Goal: Task Accomplishment & Management: Manage account settings

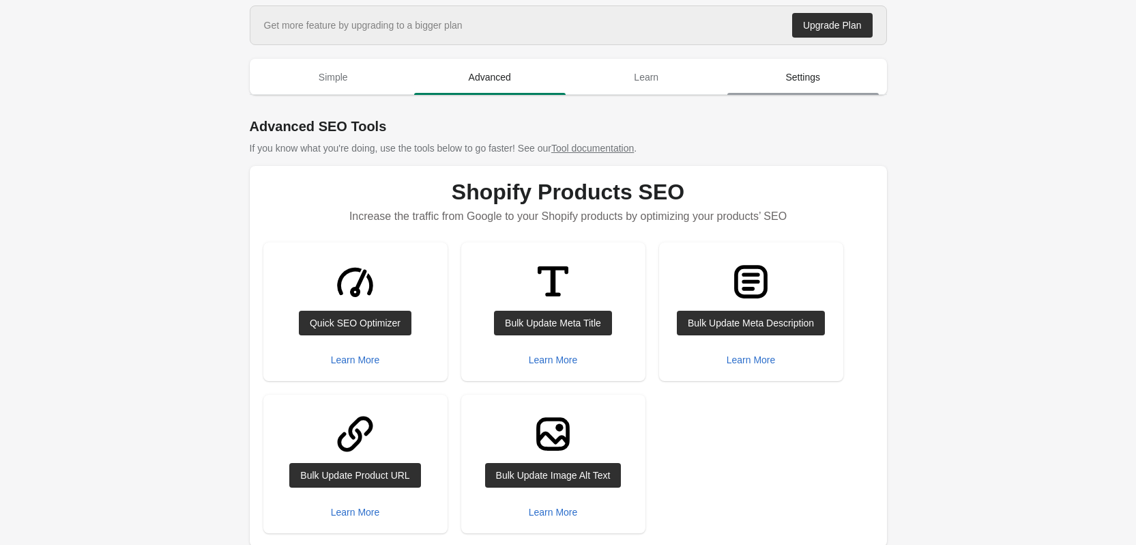
click at [806, 75] on span "Settings" at bounding box center [804, 77] width 152 height 25
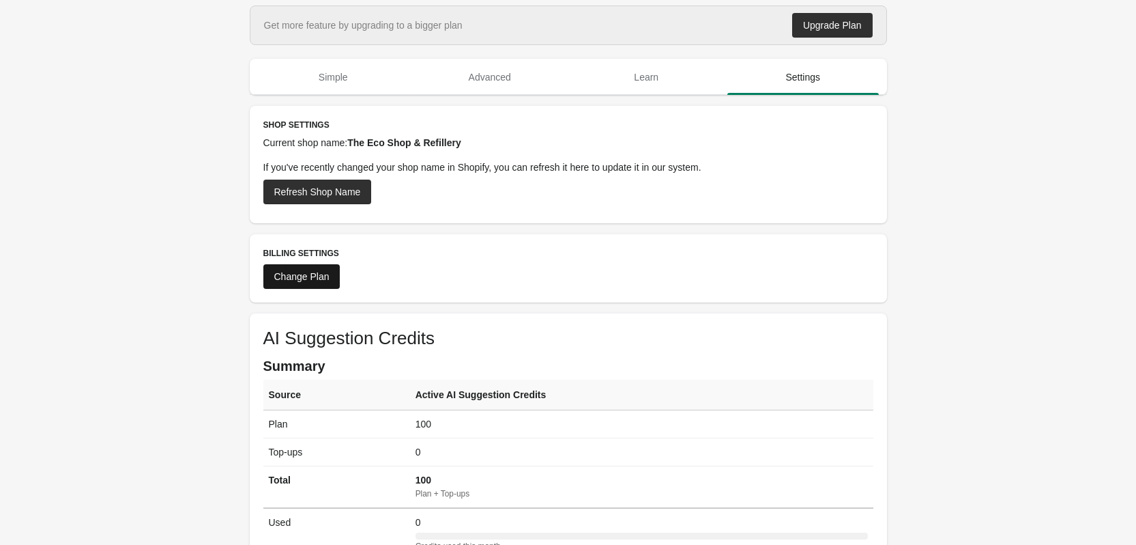
click at [317, 272] on div "Change Plan" at bounding box center [301, 276] width 55 height 11
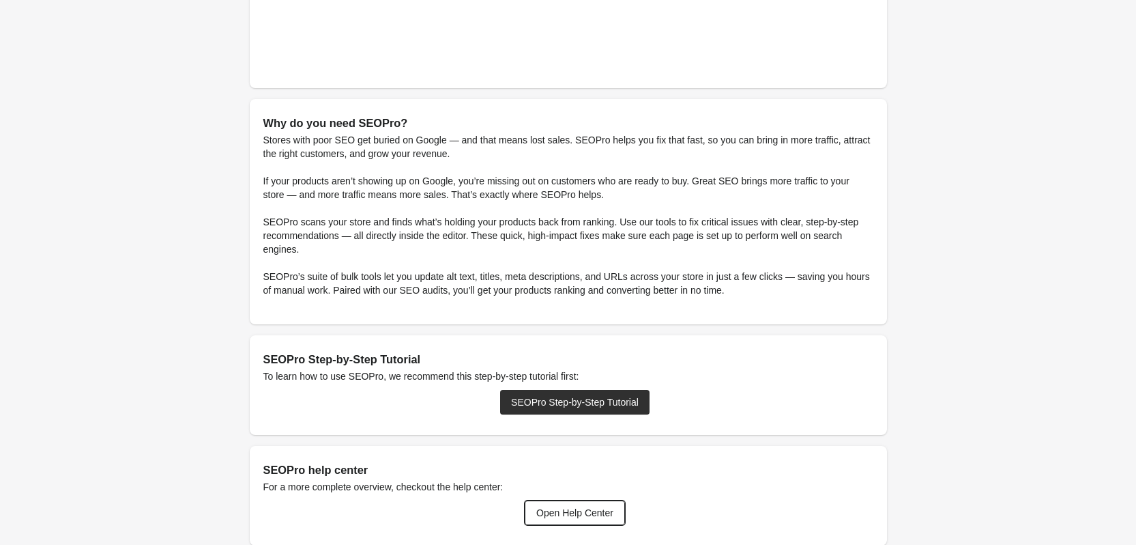
scroll to position [341, 0]
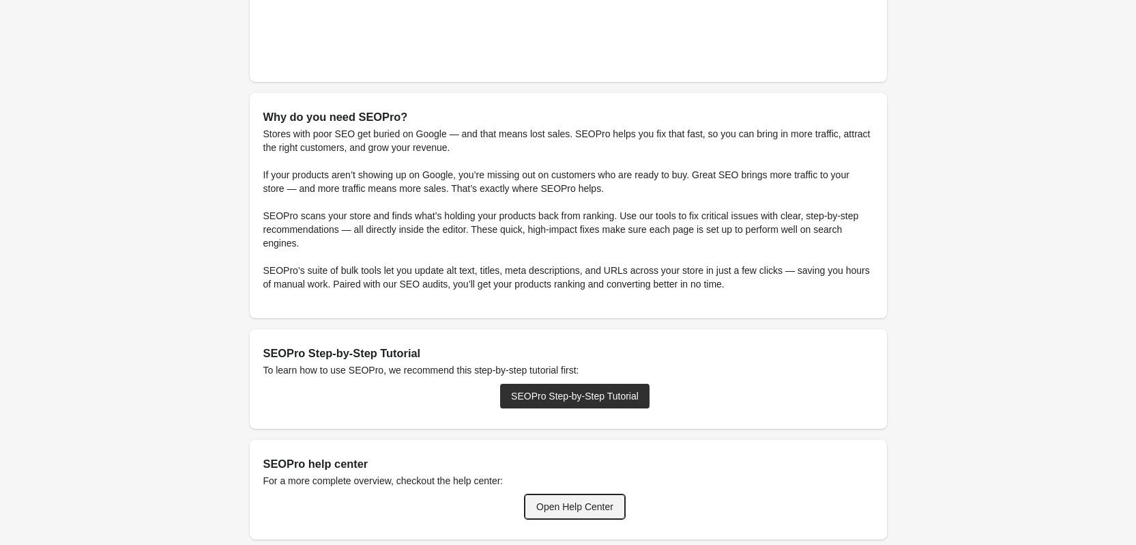
click at [575, 499] on link "Open Help Center" at bounding box center [575, 506] width 100 height 25
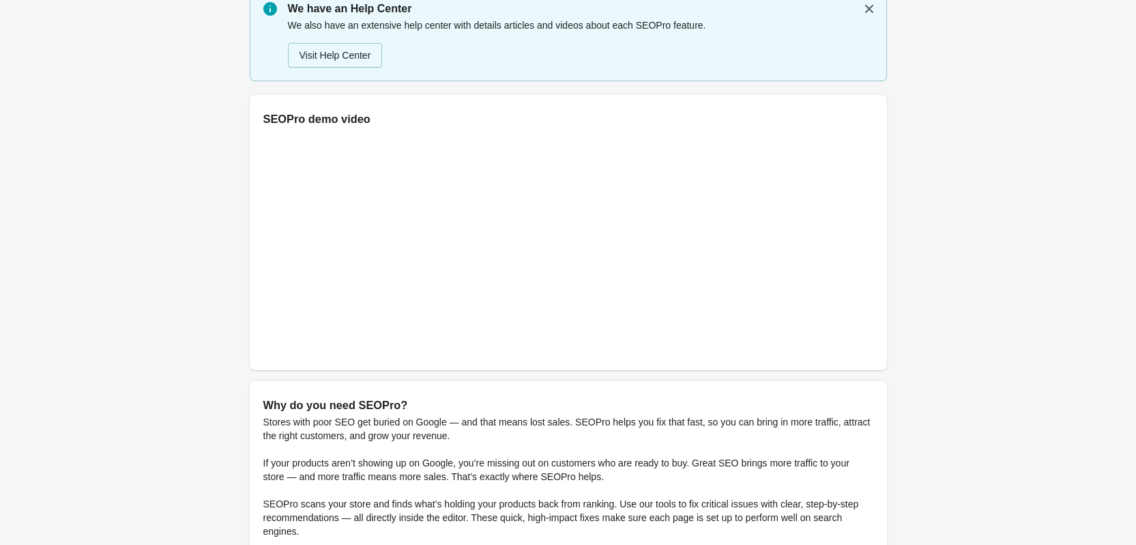
scroll to position [0, 0]
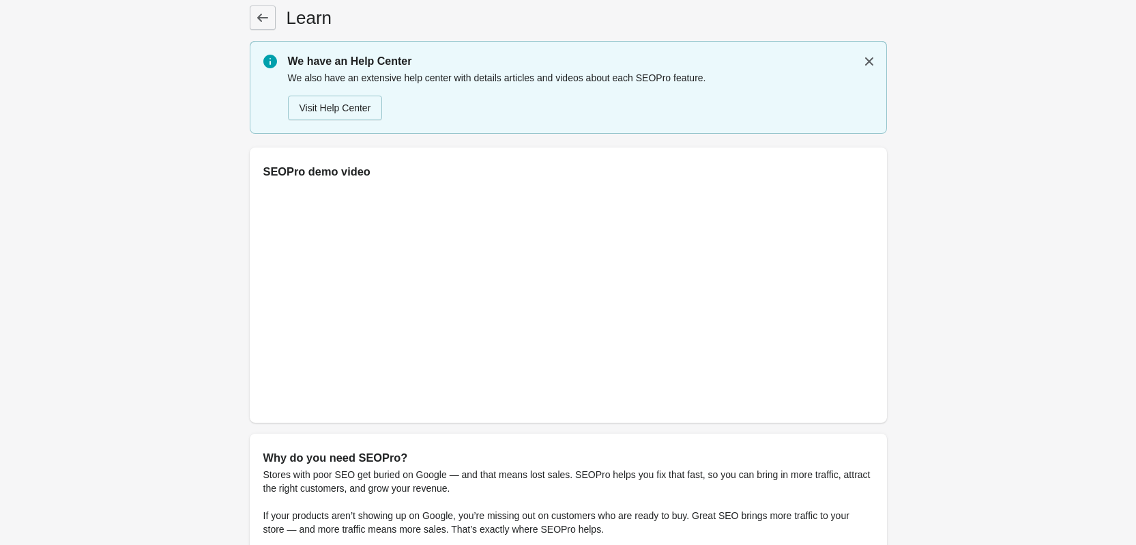
click at [257, 14] on icon at bounding box center [263, 18] width 14 height 14
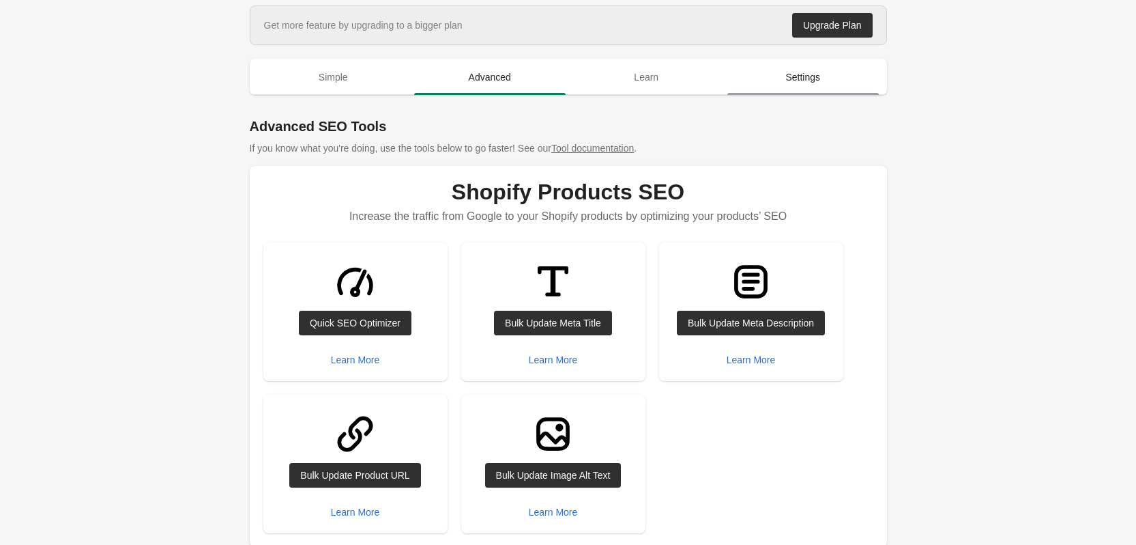
click at [809, 71] on span "Settings" at bounding box center [804, 77] width 152 height 25
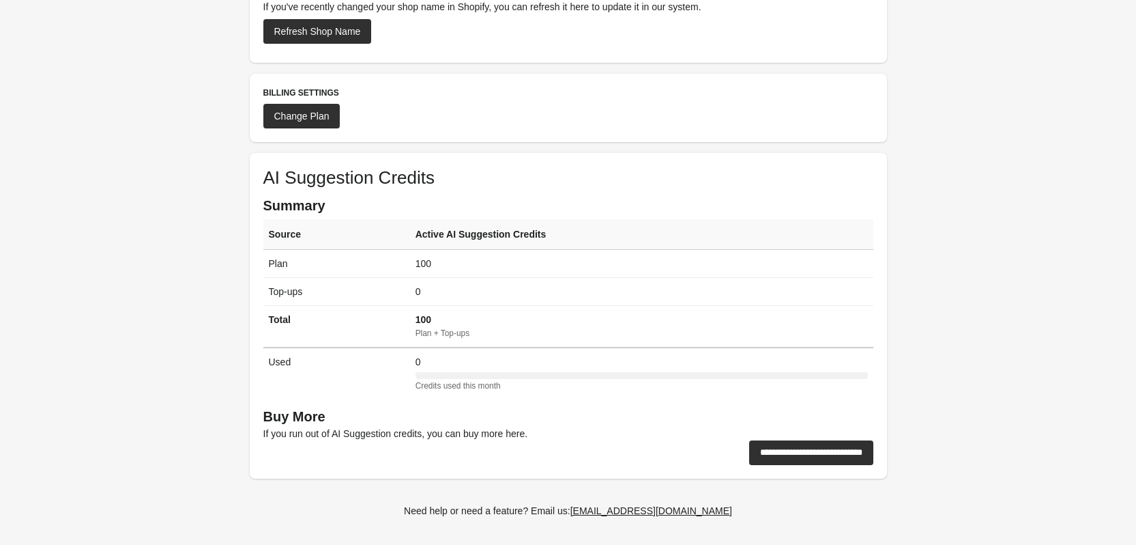
scroll to position [161, 0]
click at [653, 508] on div "[EMAIL_ADDRESS][DOMAIN_NAME]" at bounding box center [652, 509] width 162 height 11
drag, startPoint x: 703, startPoint y: 510, endPoint x: 595, endPoint y: 514, distance: 107.9
click at [595, 514] on div "Need help or need a feature? Email us: [EMAIL_ADDRESS][DOMAIN_NAME]" at bounding box center [563, 504] width 648 height 26
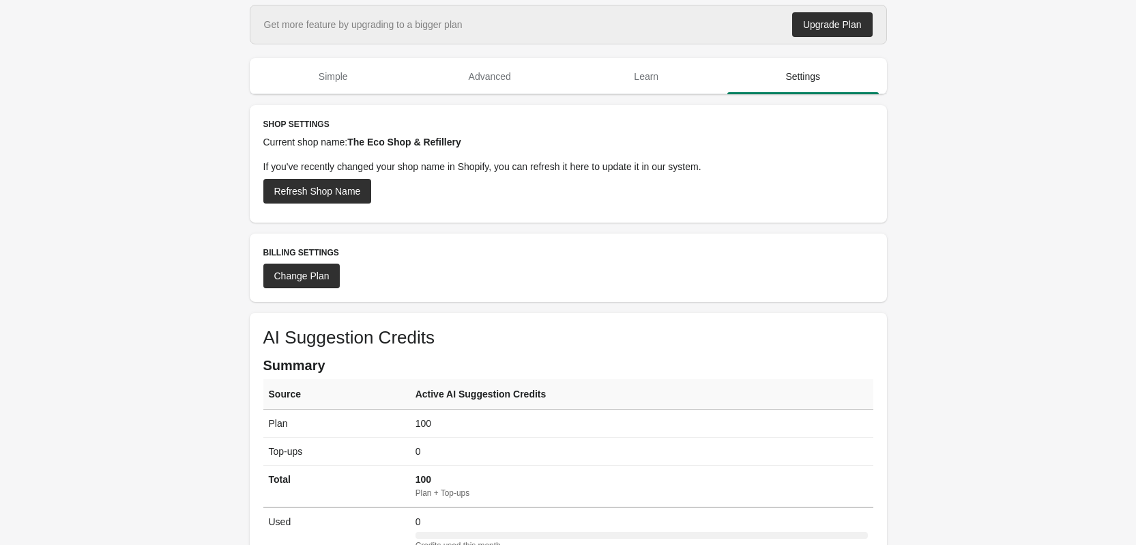
scroll to position [0, 0]
